Goal: Information Seeking & Learning: Understand process/instructions

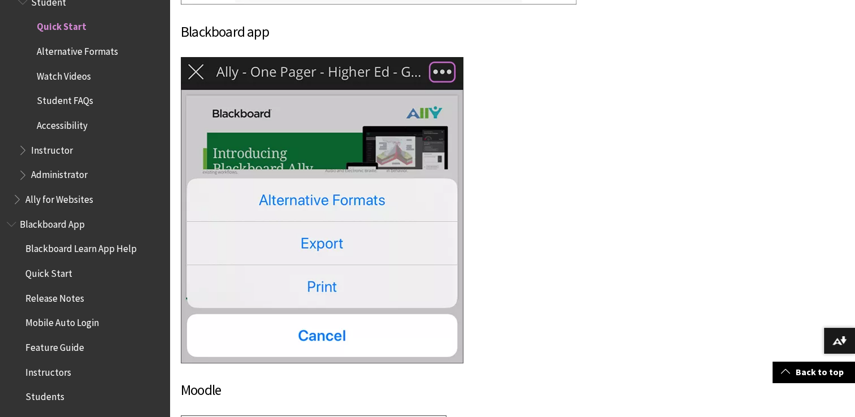
scroll to position [1526, 0]
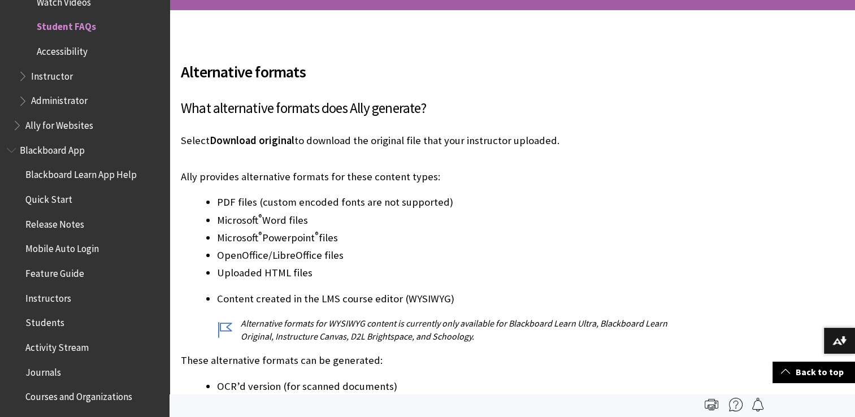
scroll to position [170, 0]
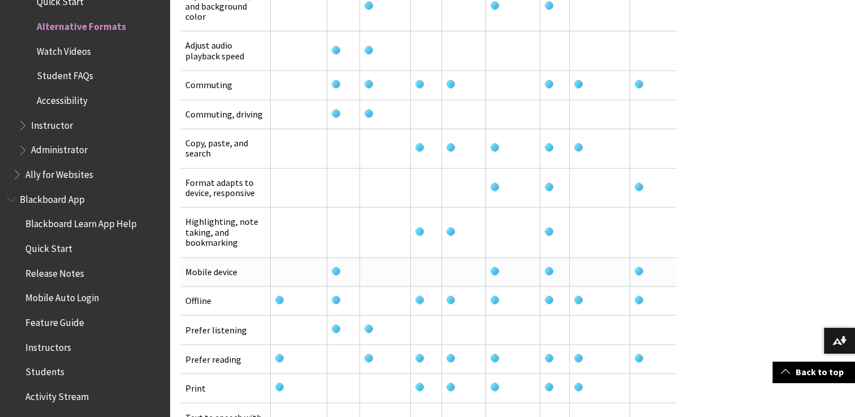
scroll to position [2035, 0]
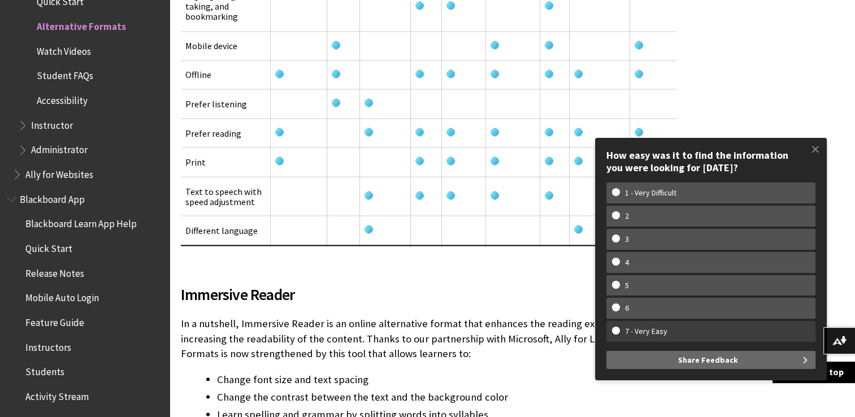
click at [618, 328] on w-span "7 - Very Easy" at bounding box center [711, 332] width 198 height 10
click at [618, 328] on input "7 - Very Easy" at bounding box center [615, 330] width 7 height 7
radio input "true"
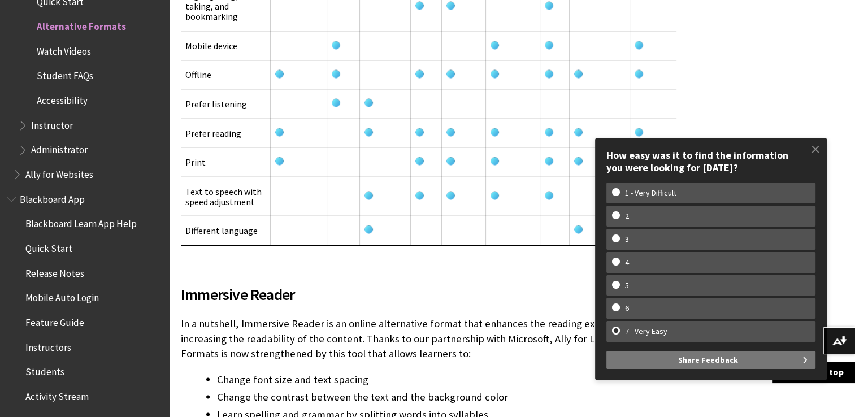
click at [734, 362] on span "Share Feedback" at bounding box center [708, 360] width 60 height 18
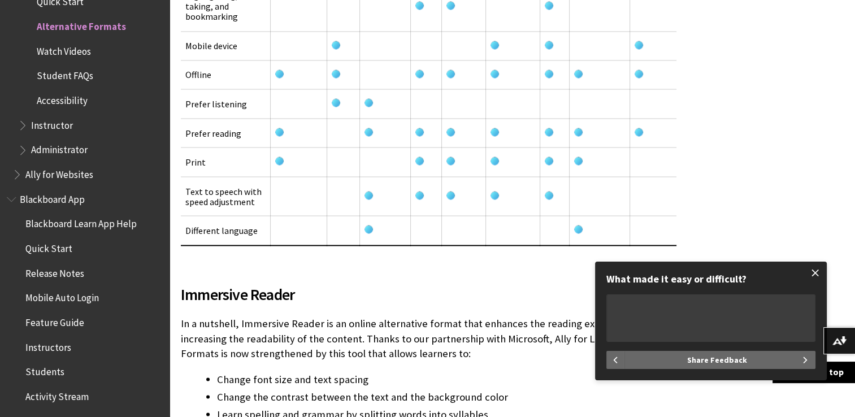
click at [808, 274] on span at bounding box center [816, 273] width 24 height 24
